Goal: Information Seeking & Learning: Find contact information

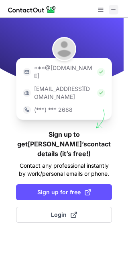
click at [118, 8] on button at bounding box center [114, 10] width 10 height 10
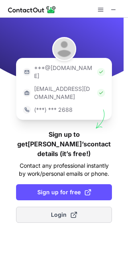
click at [71, 211] on span at bounding box center [74, 214] width 6 height 6
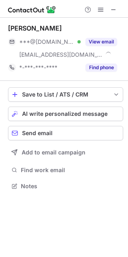
scroll to position [180, 128]
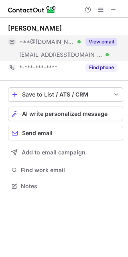
click at [112, 41] on button "View email" at bounding box center [102, 42] width 32 height 8
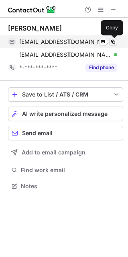
click at [112, 41] on span at bounding box center [113, 42] width 6 height 6
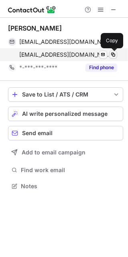
click at [114, 53] on span at bounding box center [113, 54] width 6 height 6
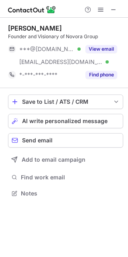
scroll to position [187, 128]
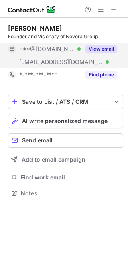
click at [101, 47] on button "View email" at bounding box center [102, 49] width 32 height 8
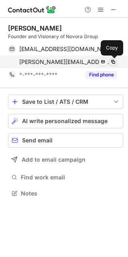
click at [114, 60] on span at bounding box center [113, 62] width 6 height 6
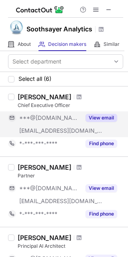
click at [101, 115] on button "View email" at bounding box center [102, 118] width 32 height 8
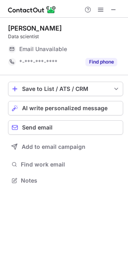
scroll to position [4, 4]
click at [111, 10] on span at bounding box center [114, 9] width 6 height 6
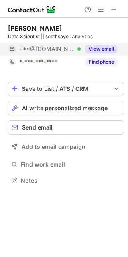
click at [100, 45] on button "View email" at bounding box center [102, 49] width 32 height 8
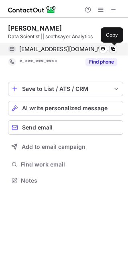
click at [113, 47] on span at bounding box center [113, 49] width 6 height 6
